Goal: Task Accomplishment & Management: Manage account settings

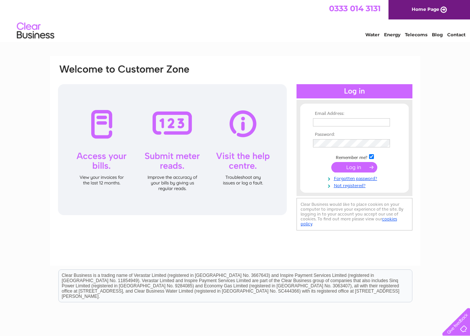
type input "[EMAIL_ADDRESS][DOMAIN_NAME]"
click at [339, 166] on input "submit" at bounding box center [355, 167] width 46 height 10
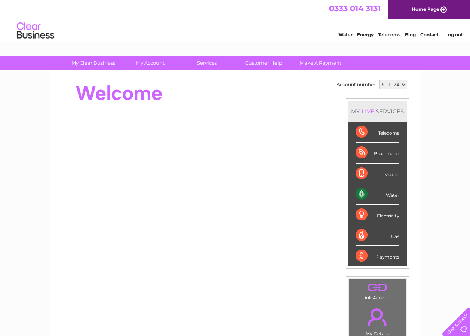
click at [361, 194] on div "Water" at bounding box center [378, 194] width 44 height 21
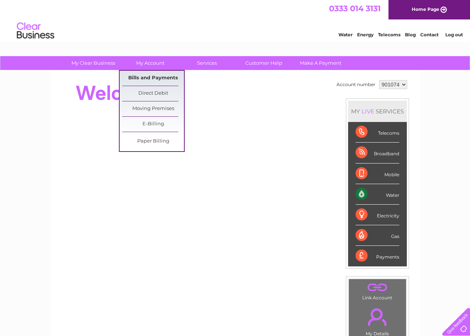
click at [151, 76] on link "Bills and Payments" at bounding box center [153, 78] width 62 height 15
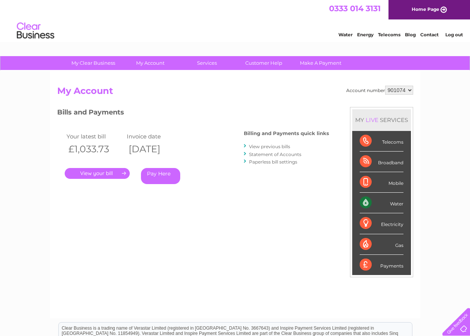
click at [98, 173] on link "." at bounding box center [97, 173] width 65 height 11
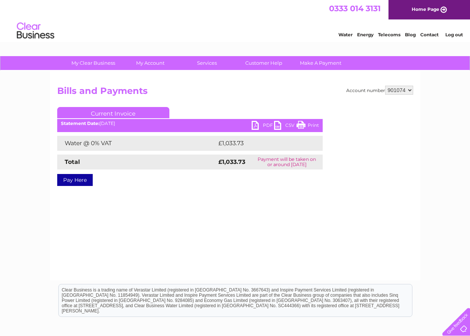
click at [254, 127] on link "PDF" at bounding box center [263, 126] width 22 height 11
